Goal: Information Seeking & Learning: Learn about a topic

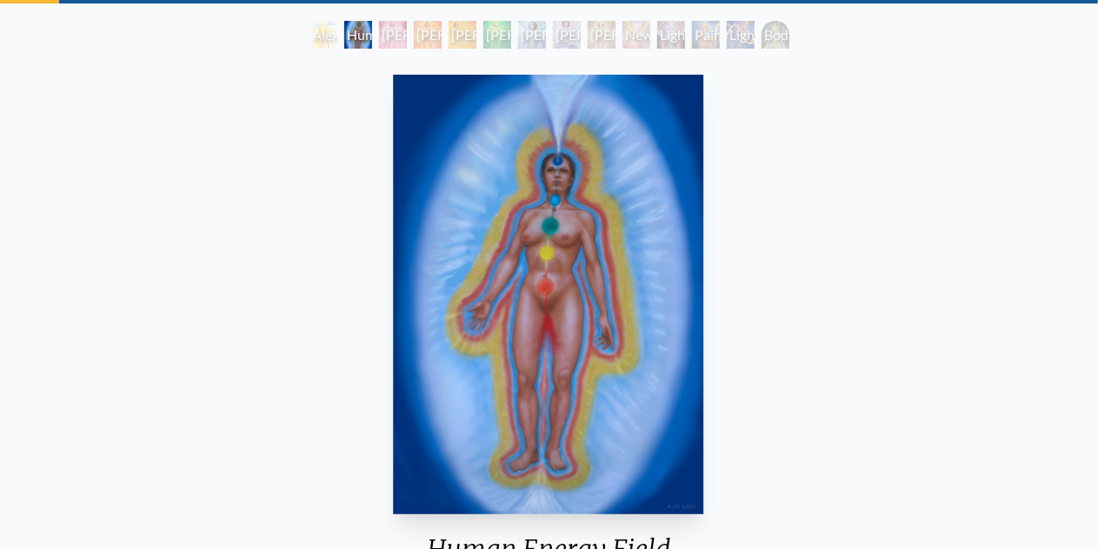
scroll to position [88, 0]
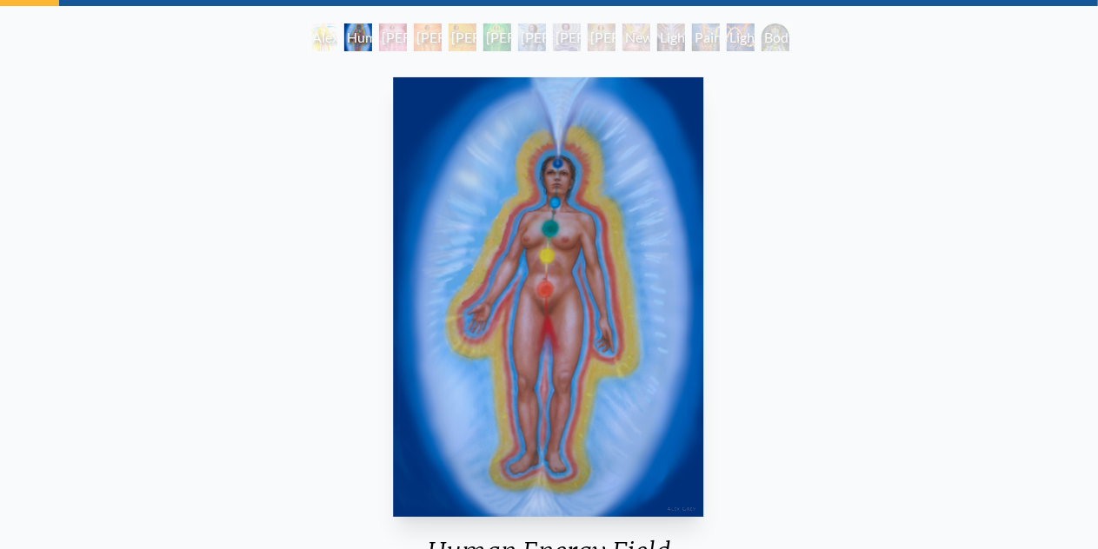
click at [381, 37] on div "[PERSON_NAME] 1" at bounding box center [393, 37] width 28 height 28
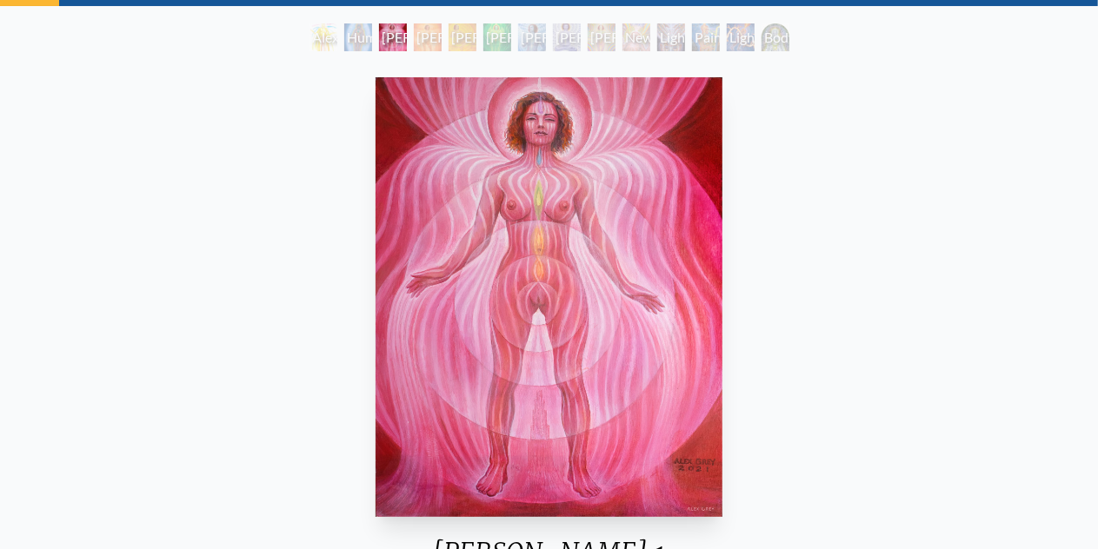
click at [454, 30] on div "[PERSON_NAME] 3" at bounding box center [463, 37] width 28 height 28
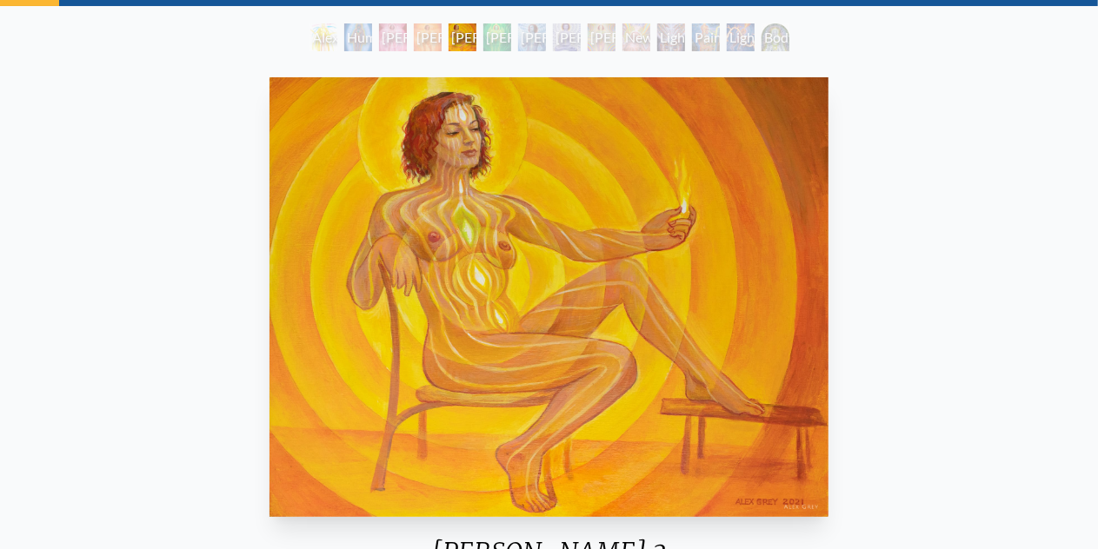
click at [528, 29] on div "[PERSON_NAME] 5" at bounding box center [532, 37] width 28 height 28
